Goal: Information Seeking & Learning: Find specific fact

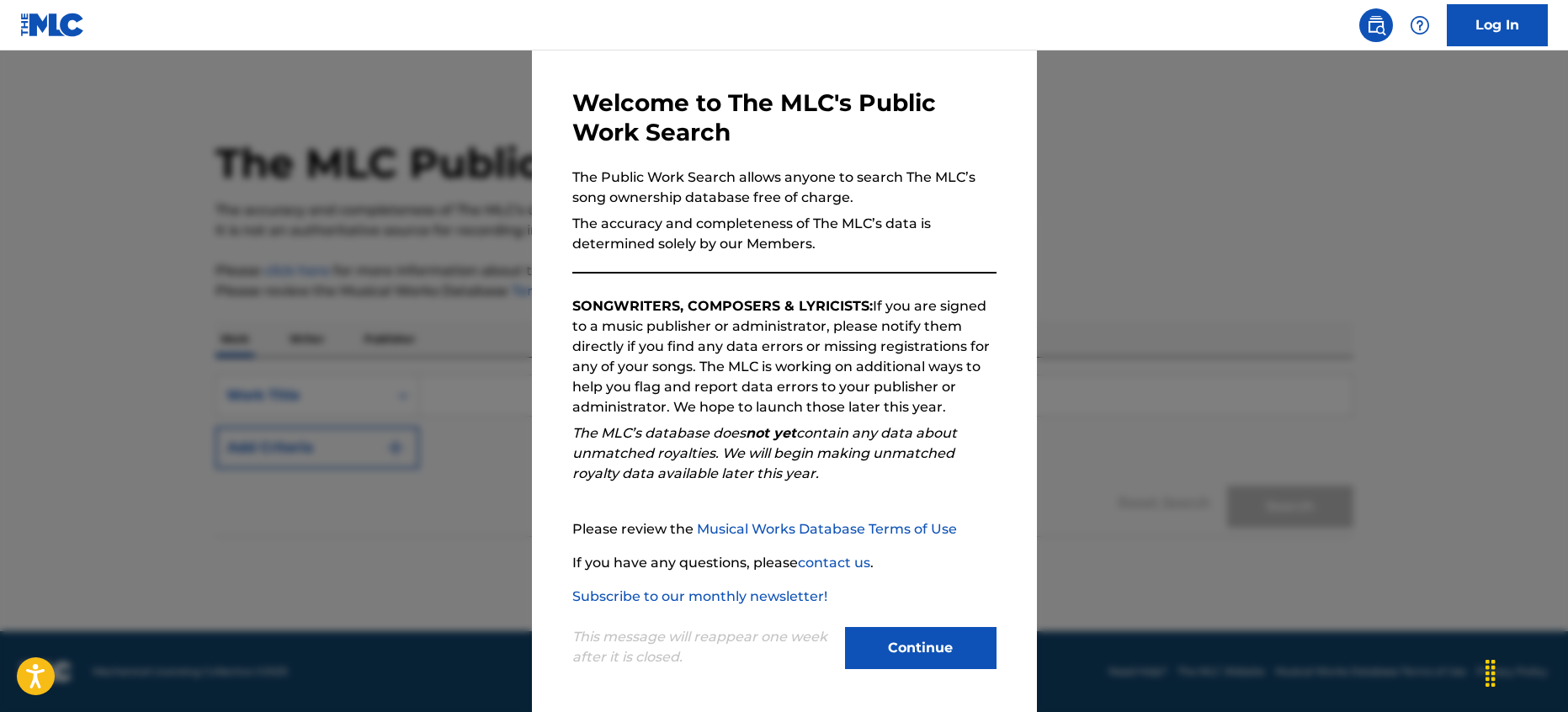
scroll to position [58, 0]
click at [917, 644] on button "Continue" at bounding box center [921, 646] width 151 height 42
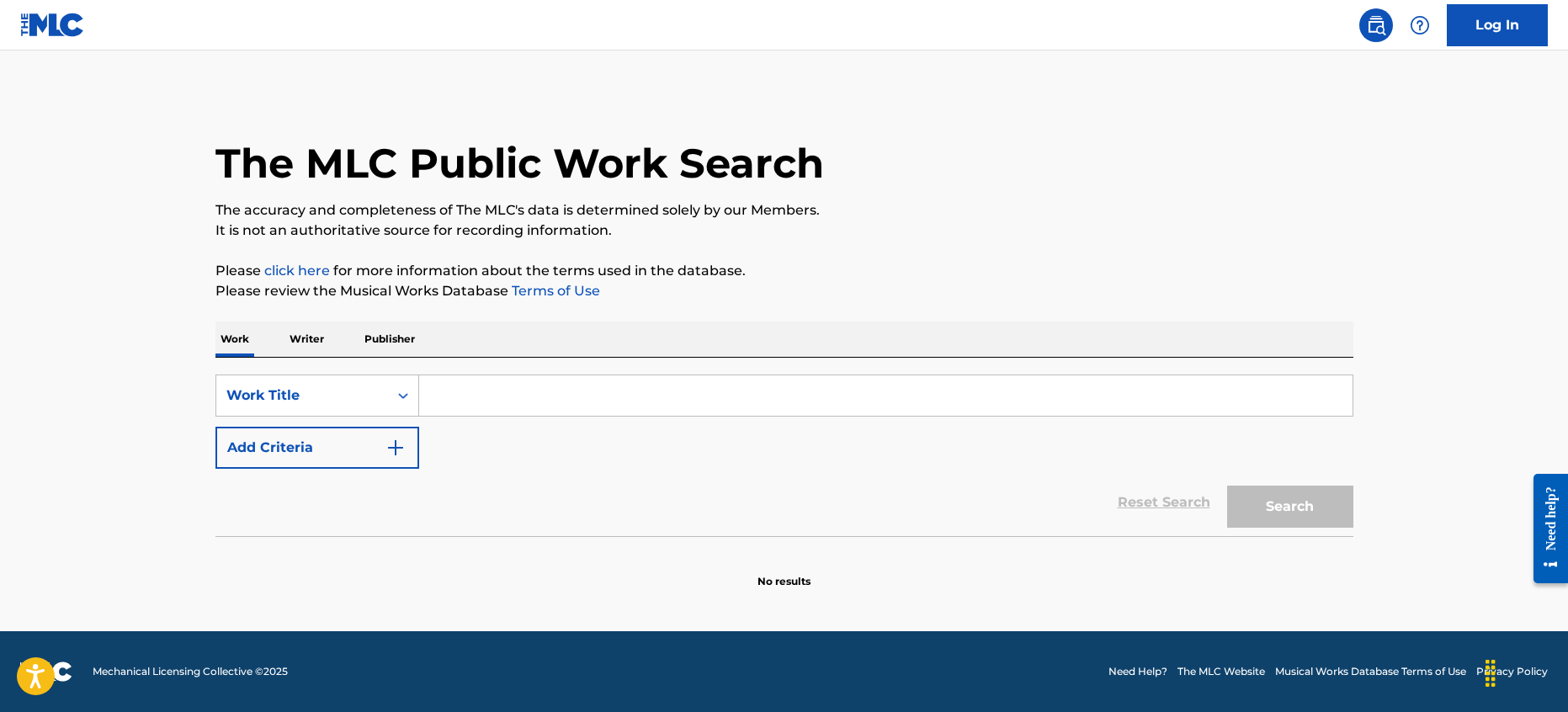
click at [516, 401] on input "Search Form" at bounding box center [885, 395] width 933 height 41
type input "wheels of steal"
click at [1227, 486] on button "Search" at bounding box center [1289, 507] width 126 height 42
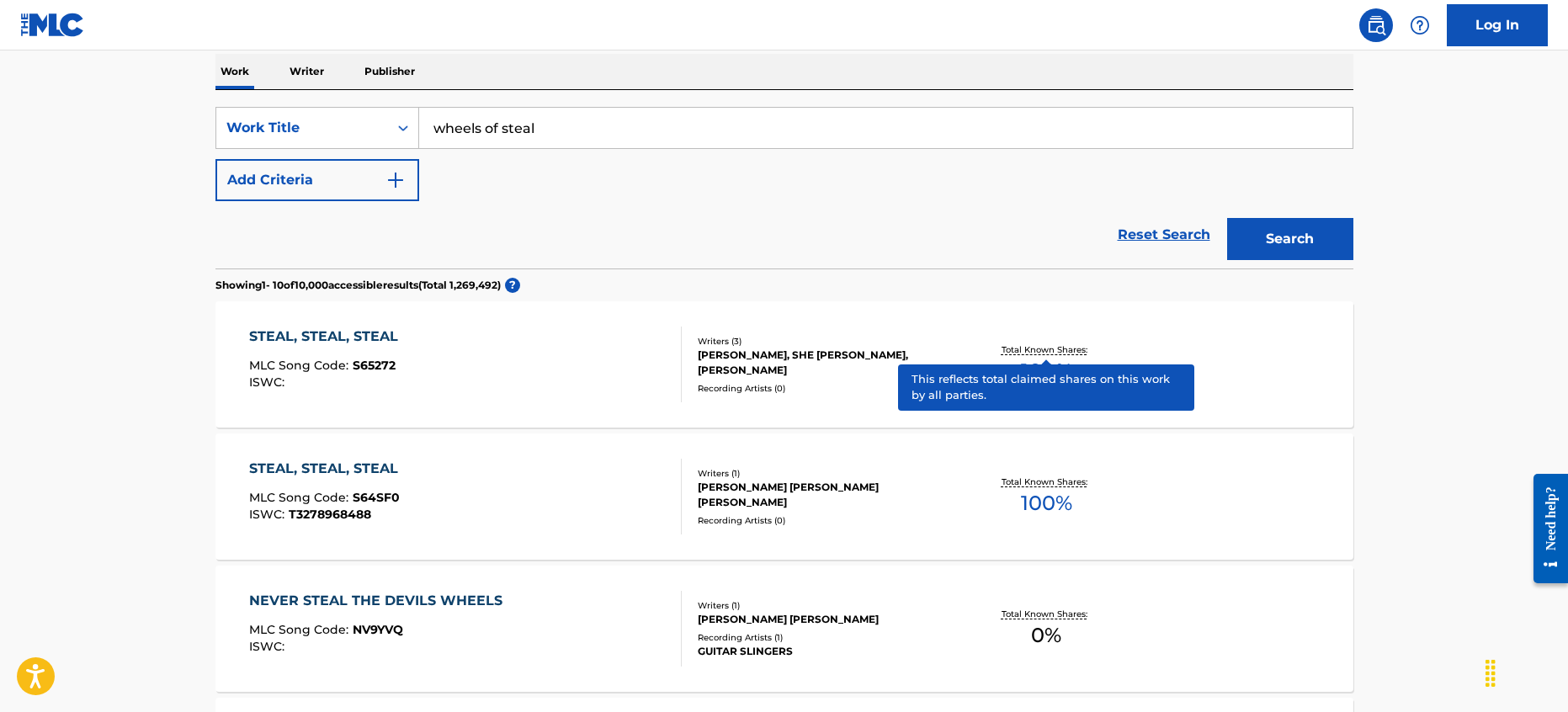
scroll to position [309, 0]
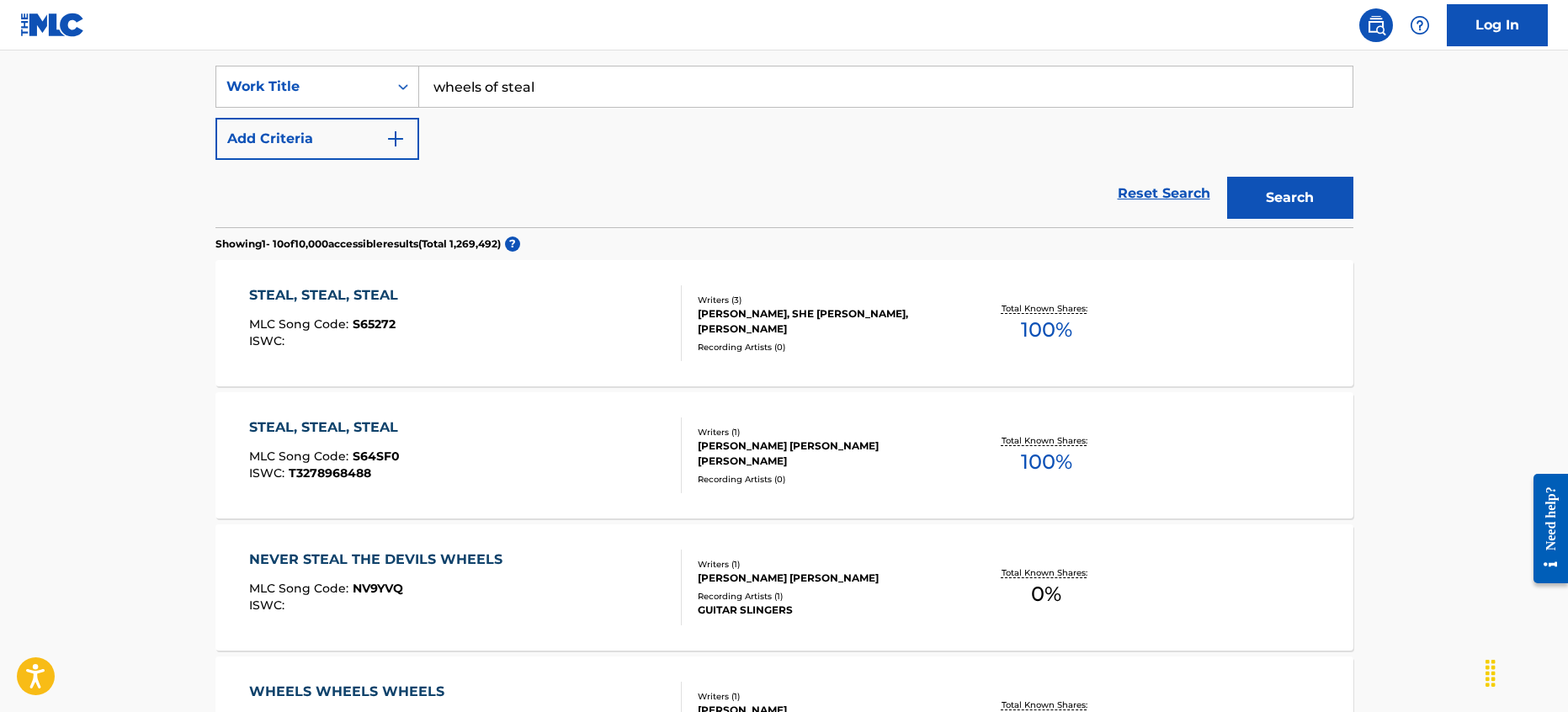
click at [328, 155] on button "Add Criteria" at bounding box center [317, 138] width 204 height 42
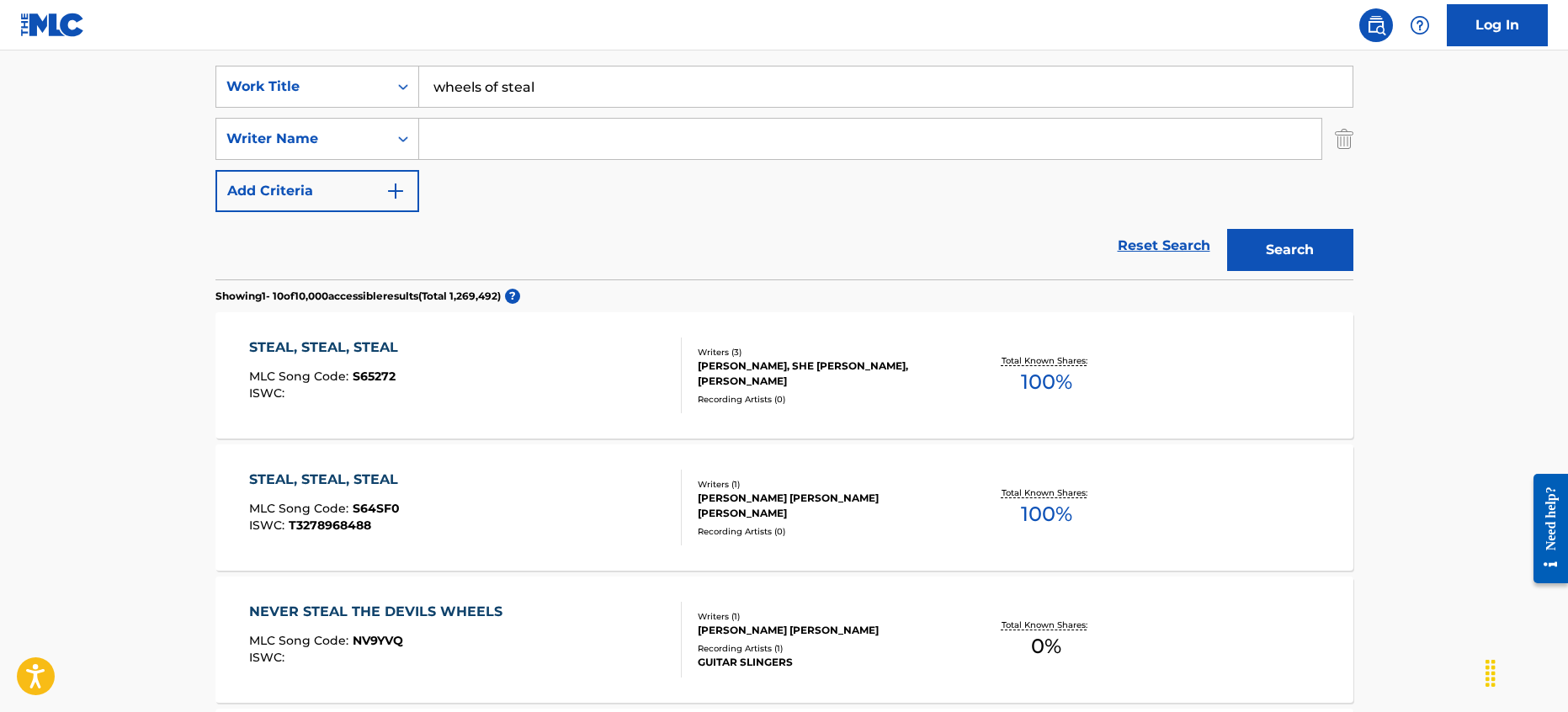
click at [530, 148] on input "Search Form" at bounding box center [870, 138] width 902 height 41
type input "[PERSON_NAME]"
click at [1227, 229] on button "Search" at bounding box center [1289, 250] width 126 height 42
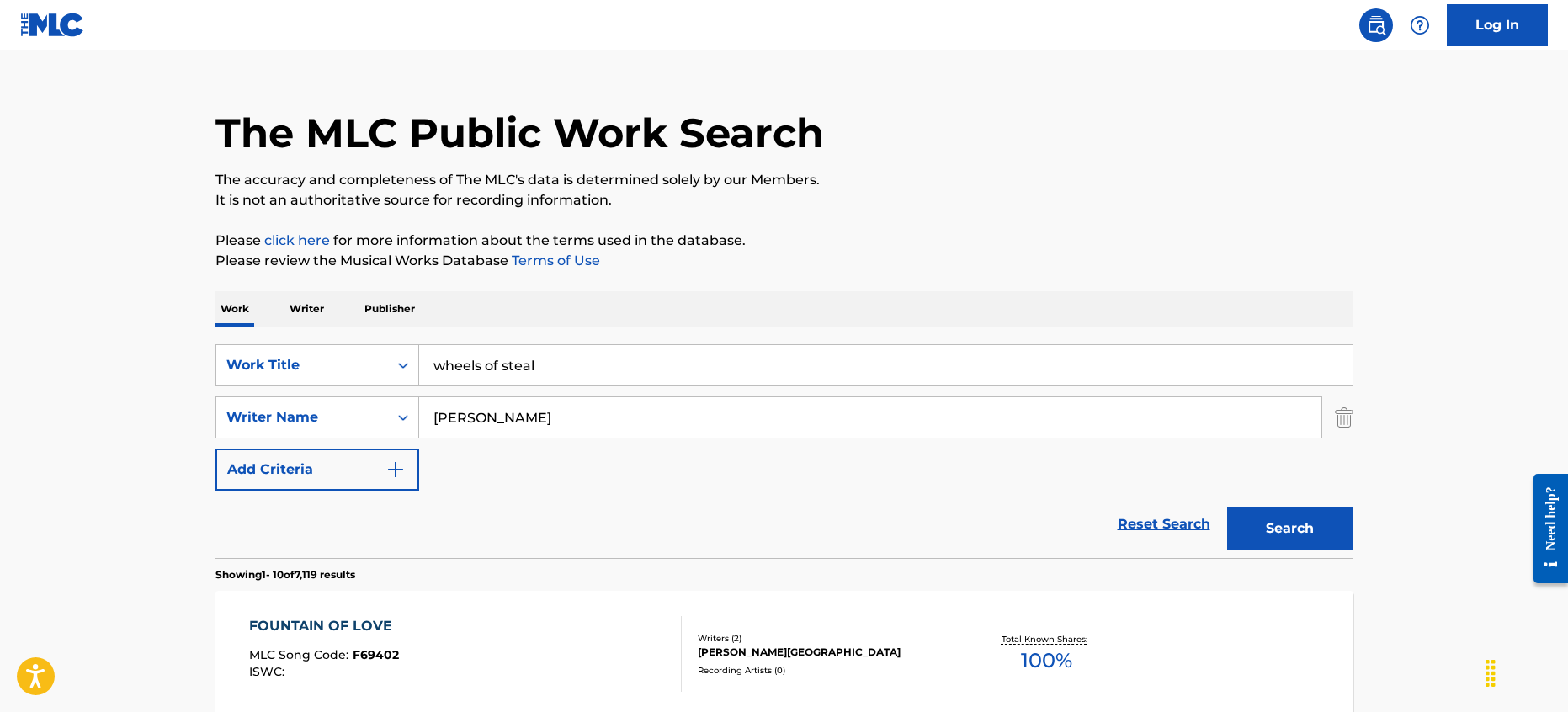
scroll to position [31, 0]
